Goal: Browse casually

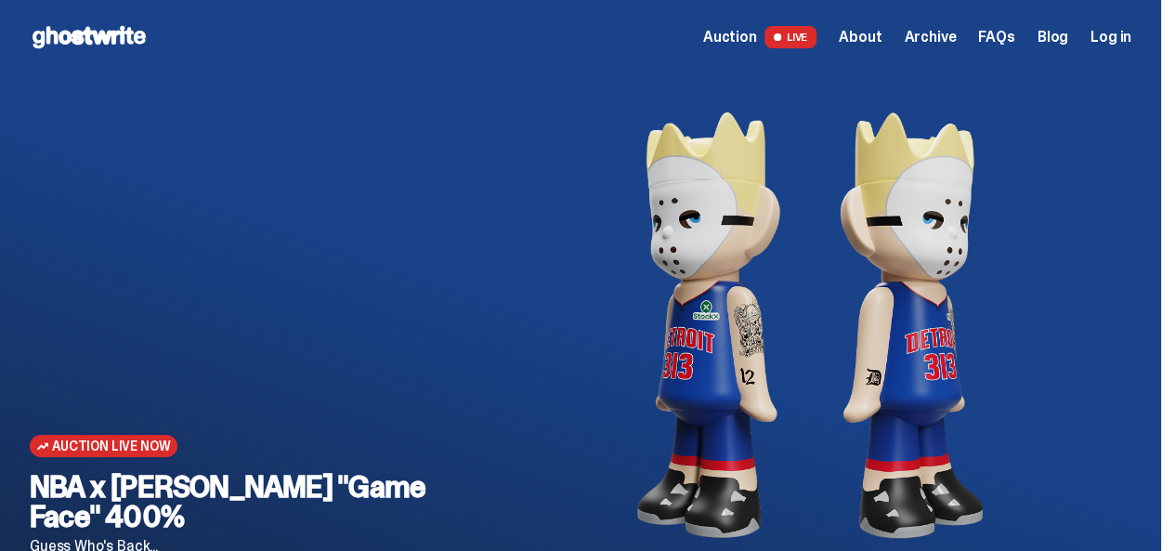
click at [808, 28] on span "LIVE" at bounding box center [790, 37] width 53 height 22
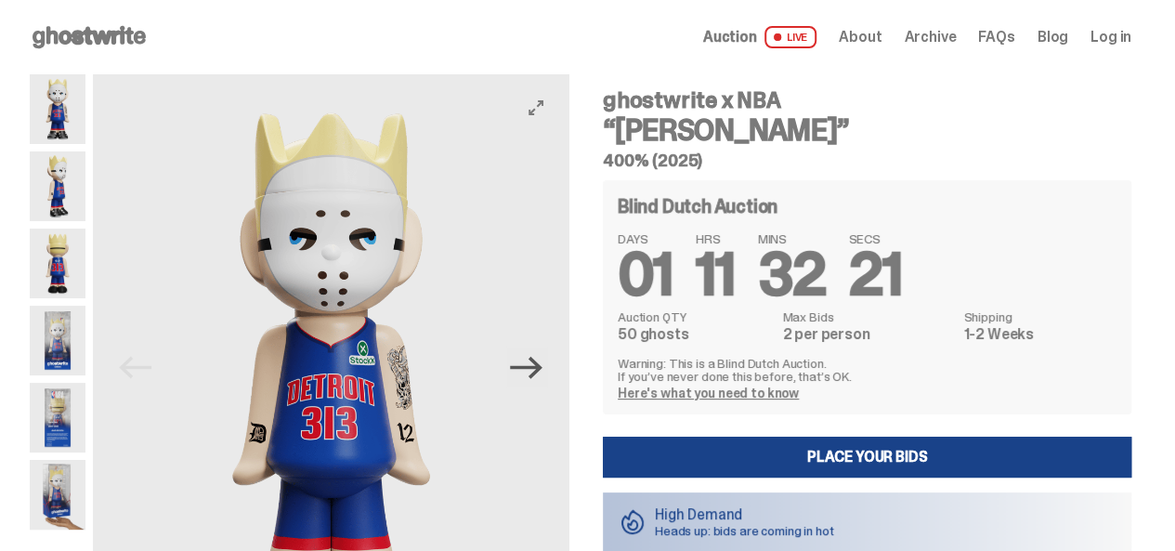
click at [542, 365] on icon "Next" at bounding box center [526, 367] width 33 height 33
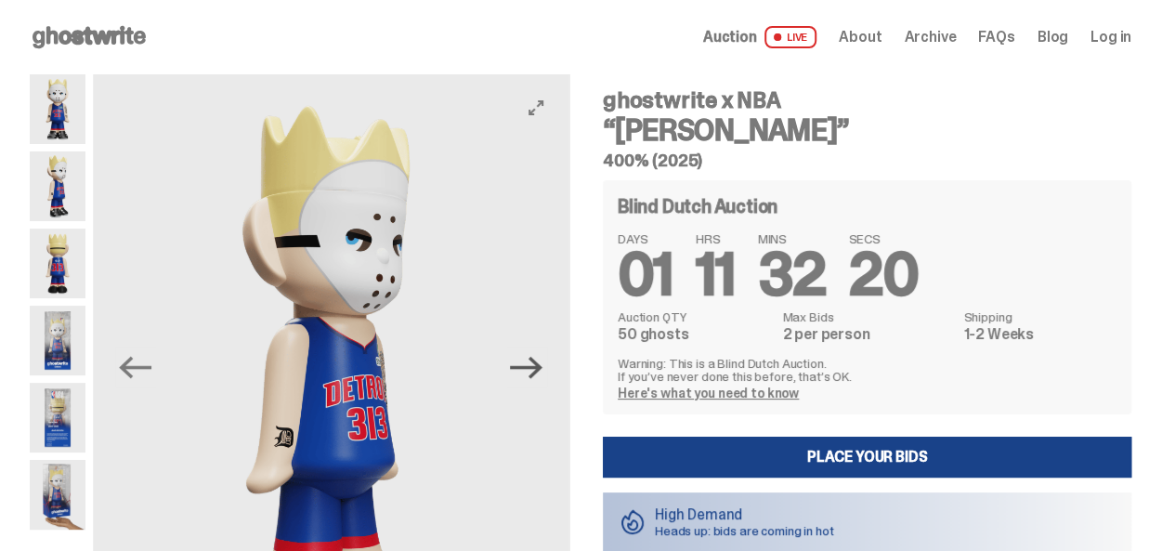
click at [542, 365] on icon "Next" at bounding box center [526, 367] width 33 height 33
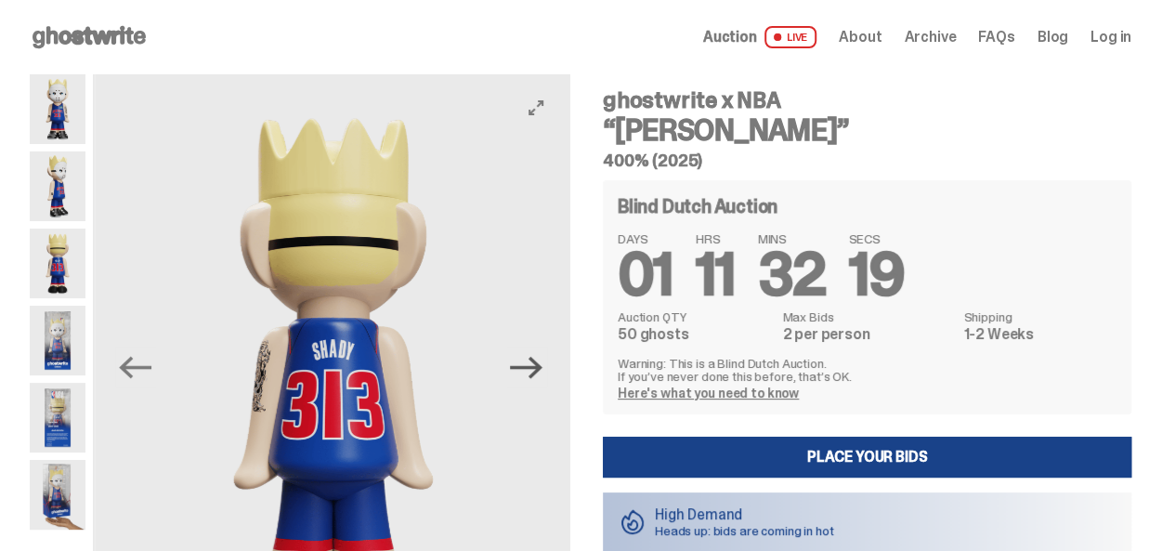
click at [542, 365] on icon "Next" at bounding box center [526, 367] width 33 height 33
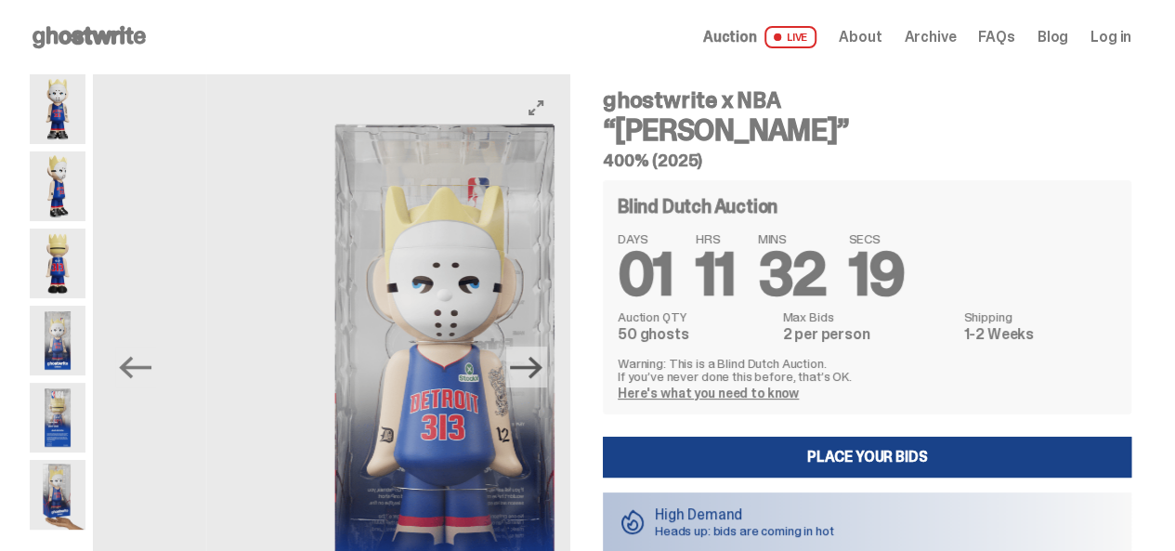
click at [542, 365] on icon "Next" at bounding box center [526, 367] width 33 height 33
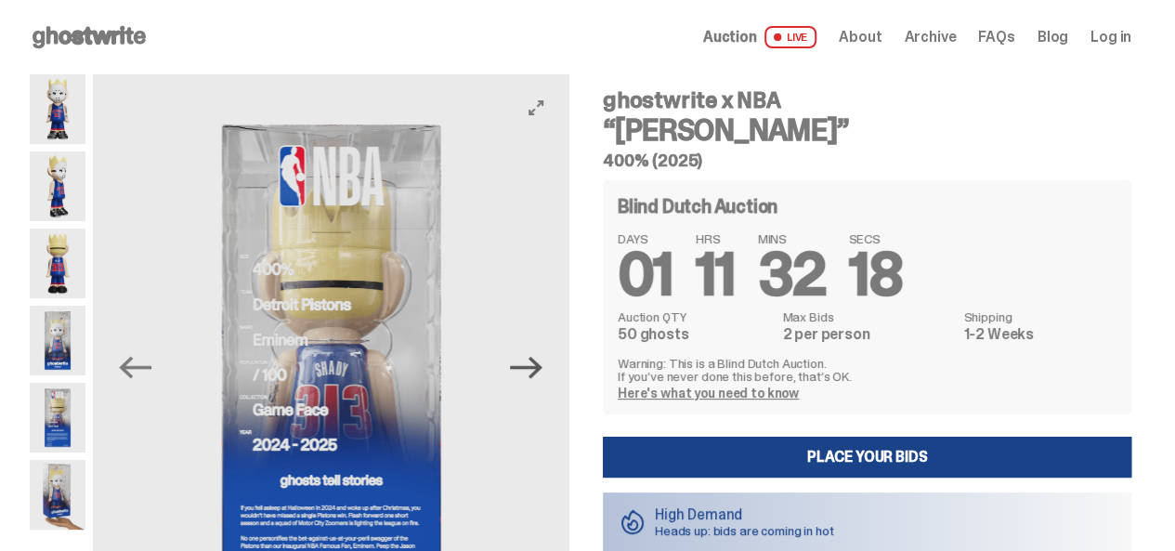
click at [542, 365] on icon "Next" at bounding box center [526, 367] width 33 height 33
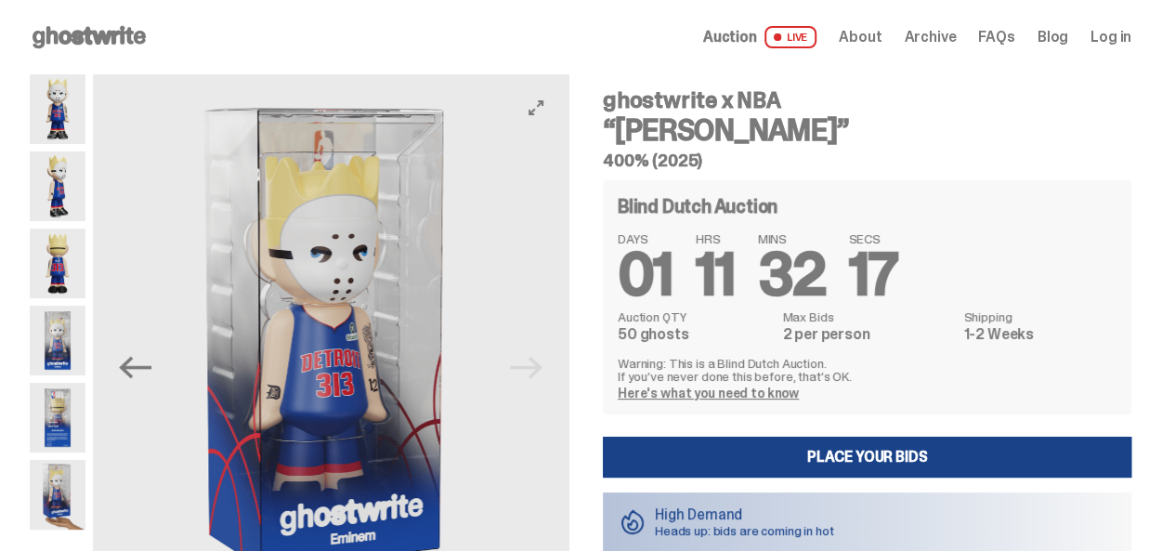
click at [548, 365] on img at bounding box center [332, 371] width 476 height 595
click at [548, 365] on img at bounding box center [331, 371] width 476 height 595
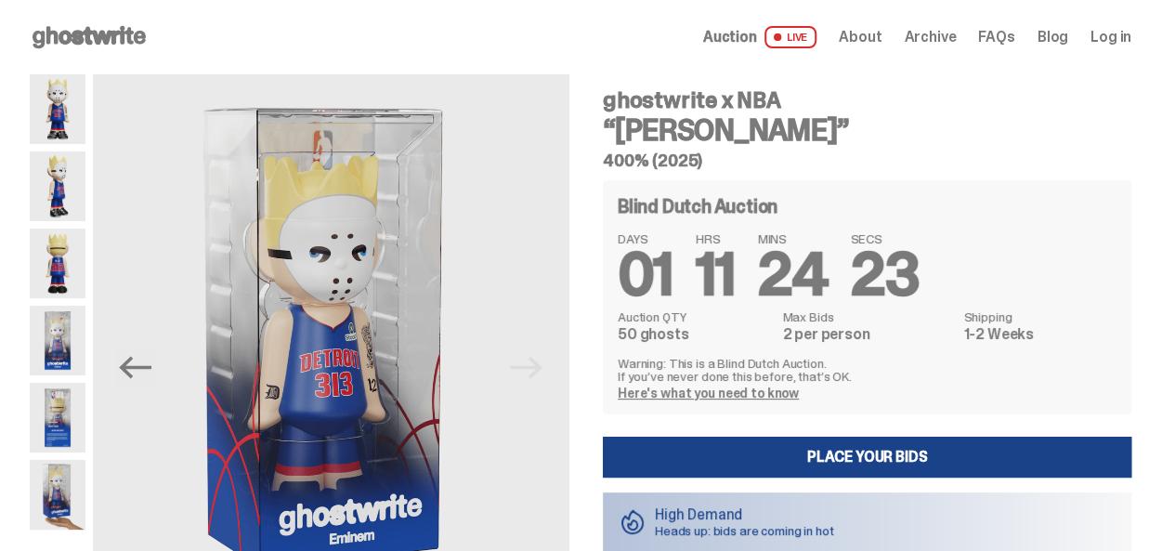
click at [864, 34] on span "About" at bounding box center [860, 37] width 43 height 15
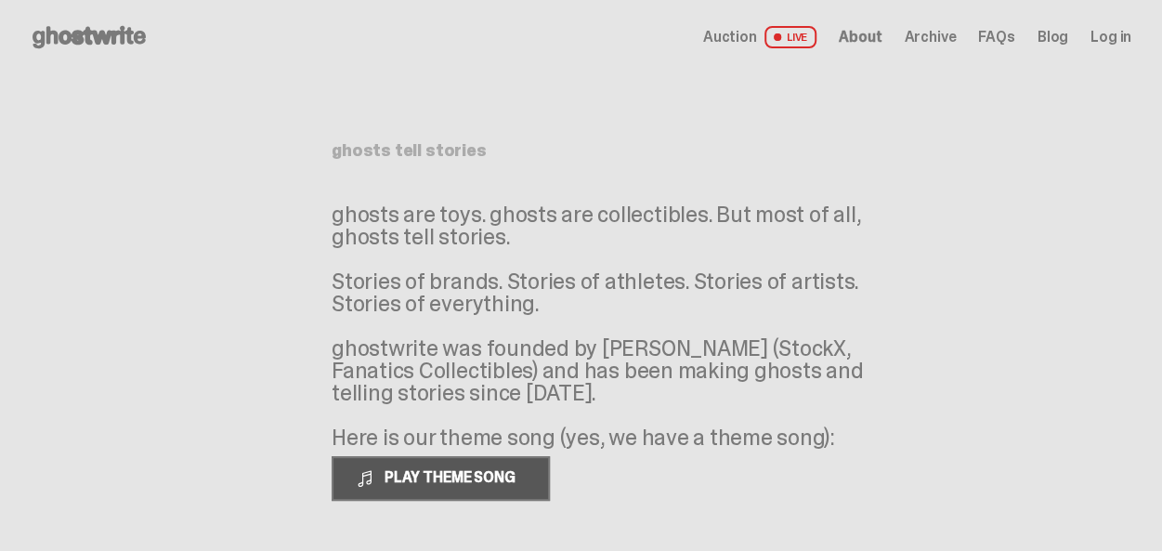
click at [497, 462] on button "PLAY THEME SONG" at bounding box center [441, 478] width 218 height 45
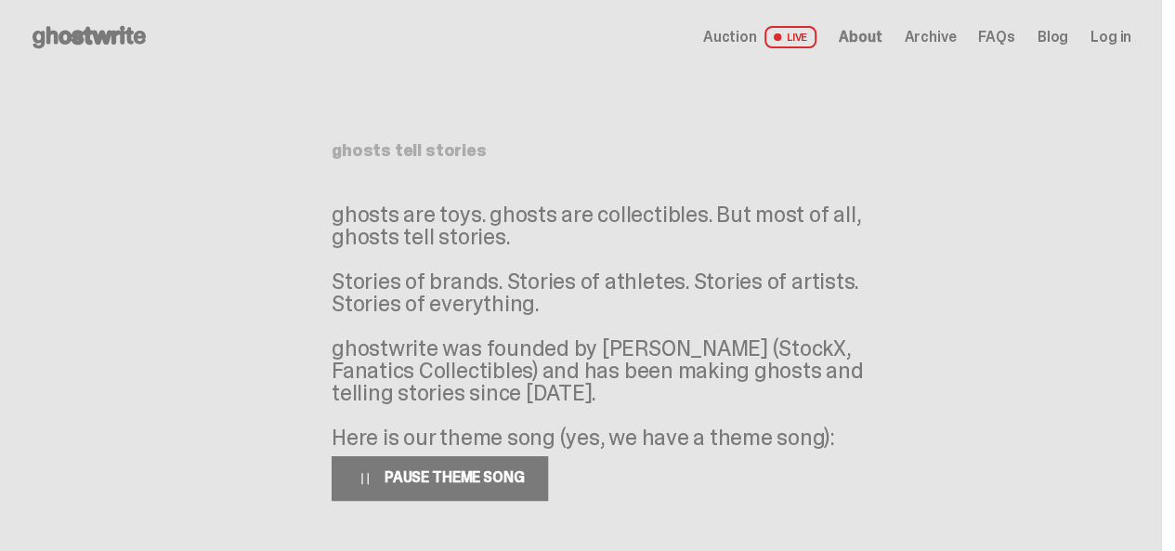
click at [665, 385] on p "ghosts are toys. ghosts are collectibles. But most of all, ghosts tell stories.…" at bounding box center [610, 325] width 557 height 245
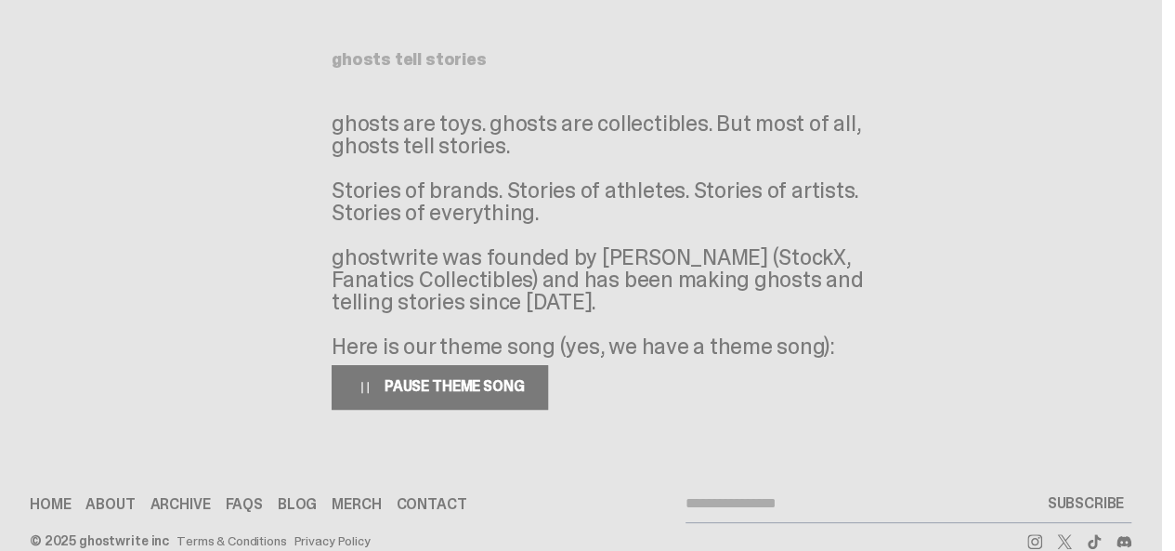
scroll to position [125, 0]
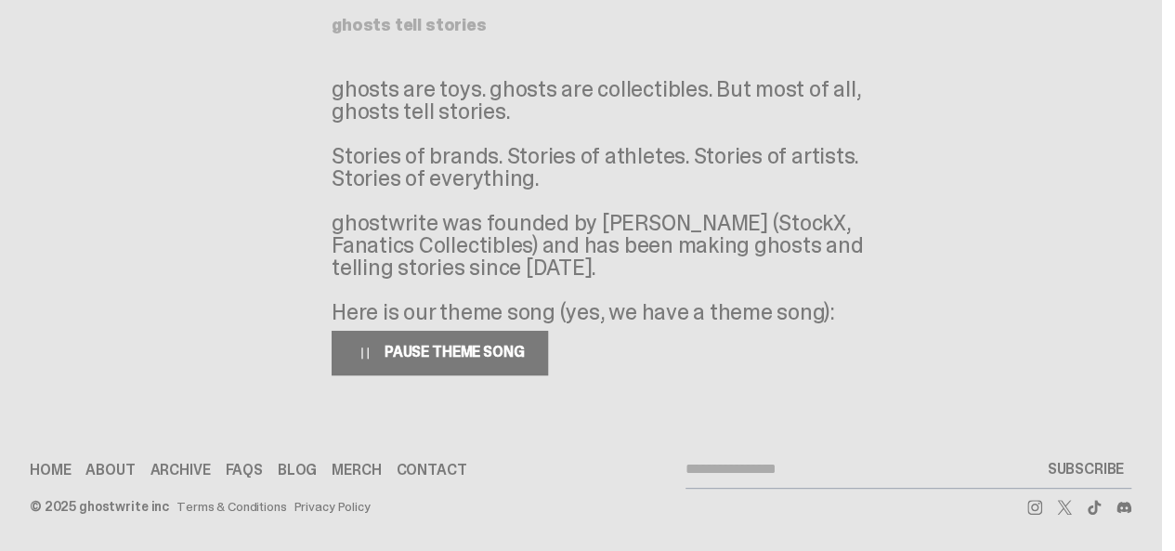
click at [566, 229] on p "ghosts are toys. ghosts are collectibles. But most of all, ghosts tell stories.…" at bounding box center [610, 200] width 557 height 245
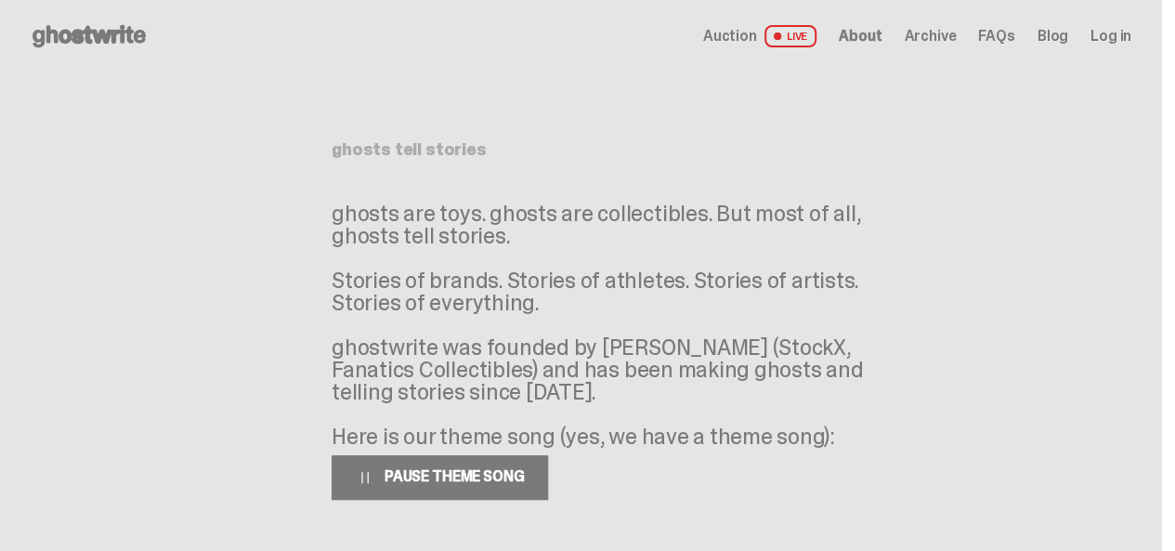
scroll to position [0, 0]
click at [940, 38] on span "Archive" at bounding box center [930, 37] width 52 height 15
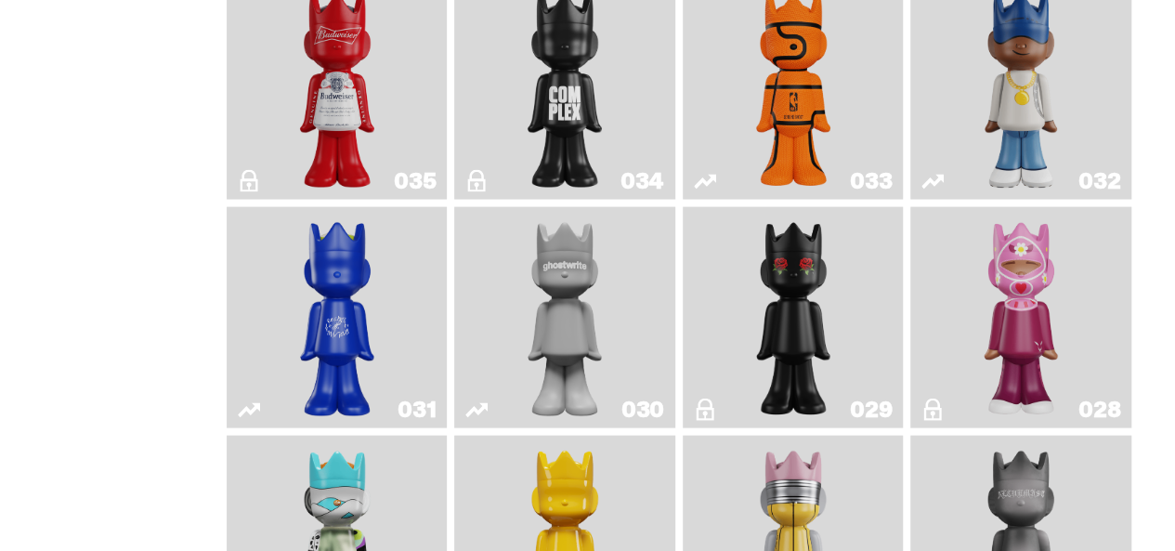
scroll to position [1820, 0]
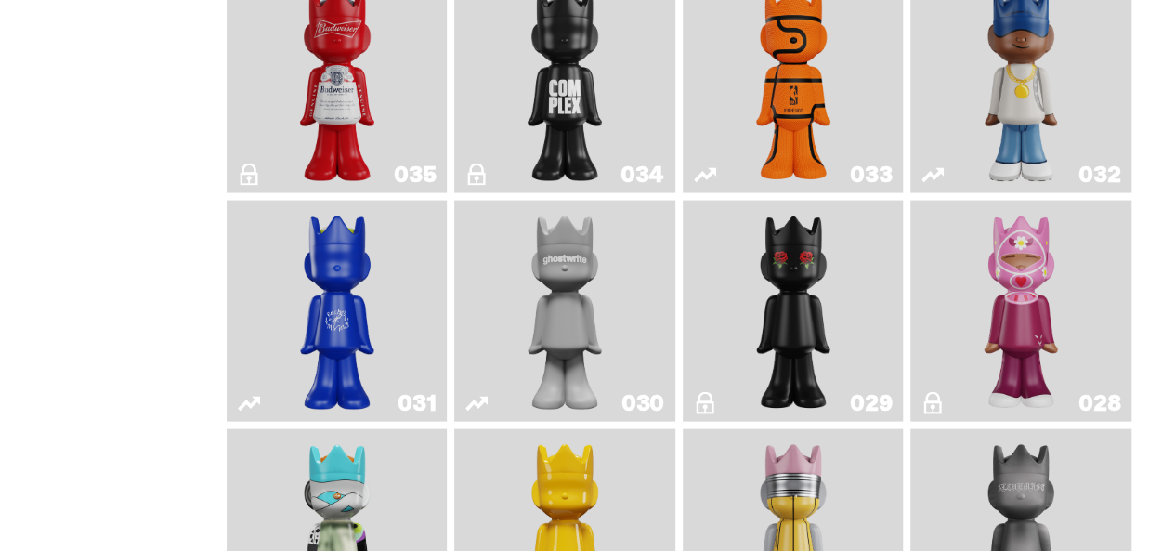
click at [38, 289] on div "archive A living record of all the ghosts we've made. ghostwrite is built for c…" at bounding box center [580, 135] width 1161 height 3763
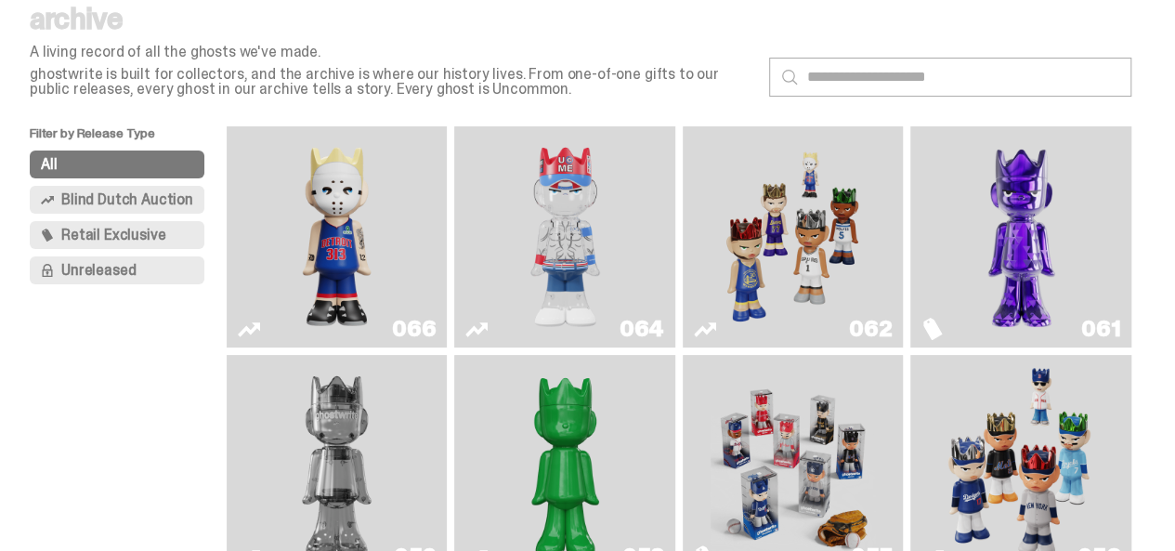
scroll to position [0, 0]
